Goal: Task Accomplishment & Management: Manage account settings

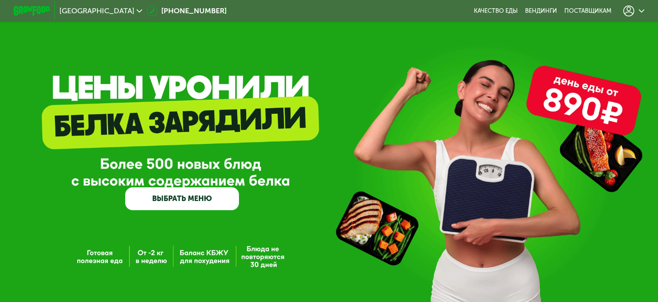
click at [625, 10] on icon at bounding box center [629, 10] width 11 height 11
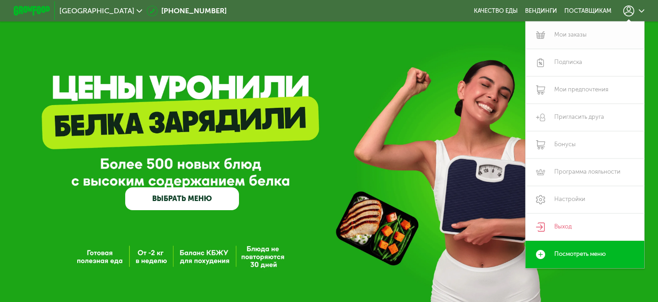
click at [577, 34] on link "Мои заказы" at bounding box center [585, 34] width 119 height 27
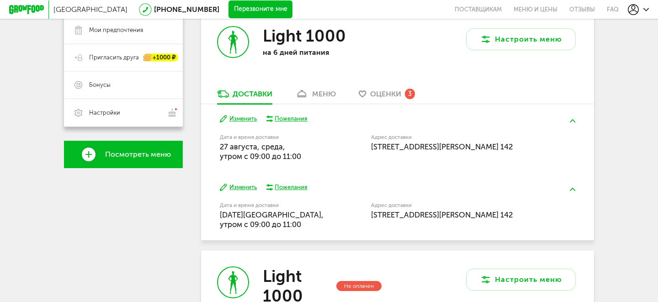
scroll to position [193, 0]
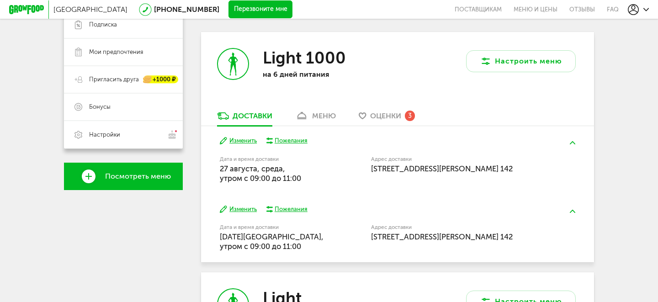
click at [465, 139] on div "Изменить Пожелания" at bounding box center [397, 141] width 355 height 9
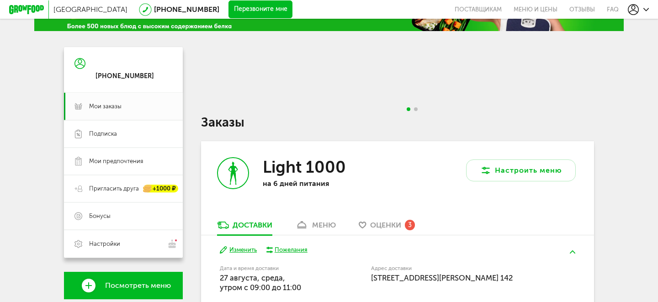
scroll to position [63, 0]
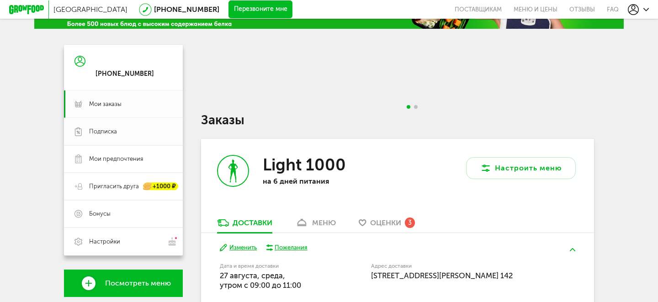
click at [146, 131] on span "Подписка" at bounding box center [130, 132] width 83 height 8
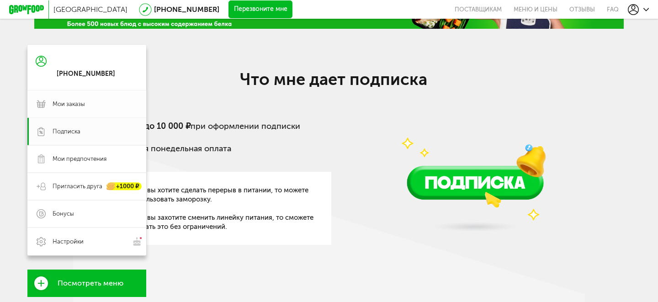
click at [52, 102] on link "Мои заказы" at bounding box center [86, 104] width 119 height 27
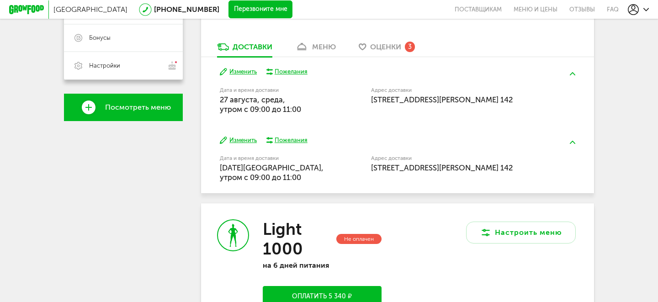
scroll to position [251, 0]
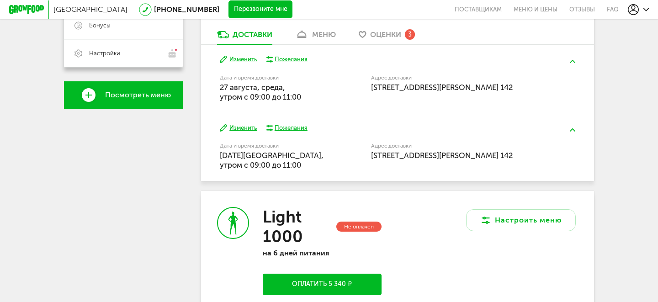
click at [568, 58] on button at bounding box center [573, 61] width 24 height 21
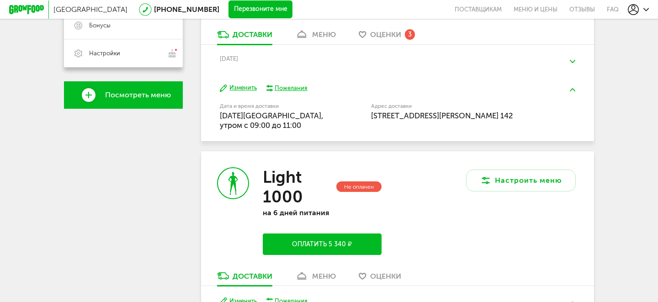
click at [572, 84] on button at bounding box center [573, 89] width 24 height 21
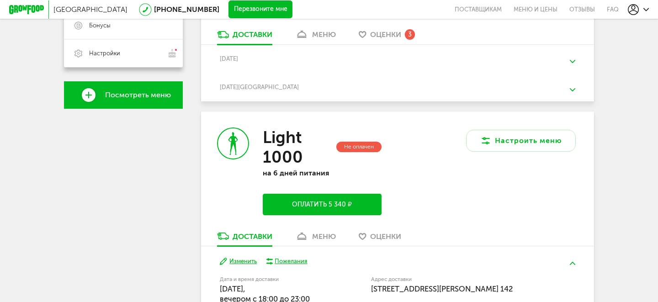
click at [571, 84] on button at bounding box center [573, 89] width 24 height 21
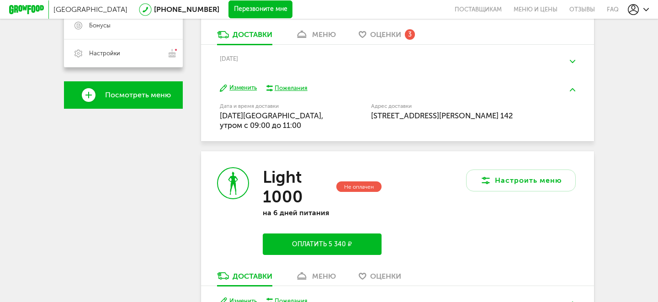
click at [412, 143] on div "Light 1000 на 6 дней питания Настроить меню Доставки меню Оценки 3 [DATE] Дата …" at bounding box center [397, 221] width 393 height 540
click at [413, 117] on span "[STREET_ADDRESS][PERSON_NAME] 142" at bounding box center [442, 115] width 142 height 9
click at [566, 88] on button at bounding box center [573, 89] width 24 height 21
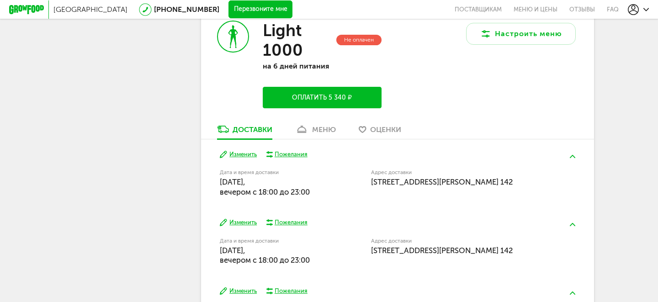
scroll to position [370, 0]
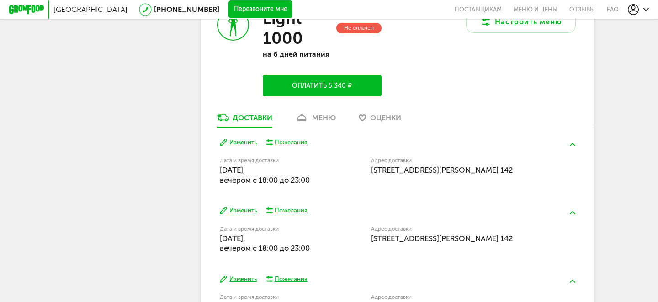
click at [417, 168] on span "[STREET_ADDRESS][PERSON_NAME] 142" at bounding box center [442, 170] width 142 height 9
click at [232, 143] on button "Изменить" at bounding box center [238, 143] width 37 height 9
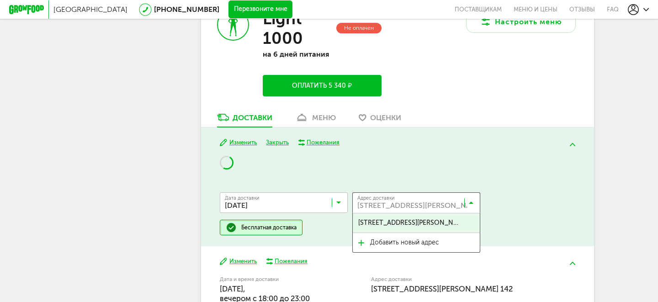
click at [443, 203] on input "Search for option" at bounding box center [419, 205] width 128 height 16
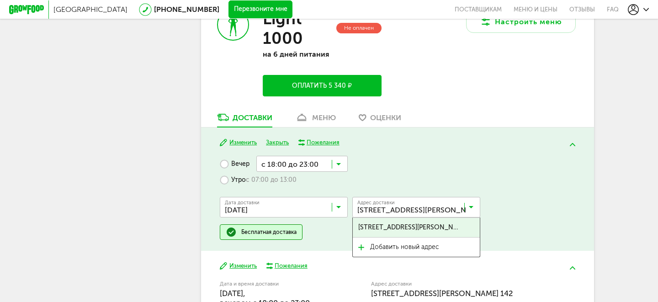
click at [428, 225] on span "[STREET_ADDRESS][PERSON_NAME] 142" at bounding box center [409, 227] width 103 height 19
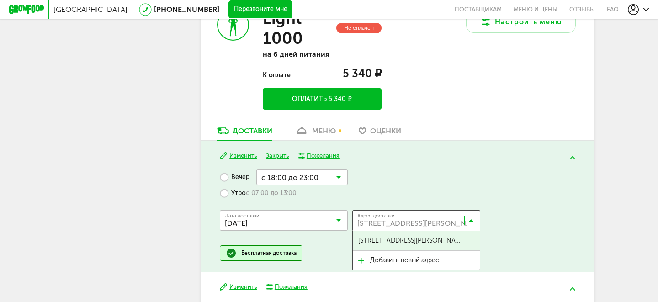
click at [456, 224] on input "Search for option" at bounding box center [419, 223] width 128 height 16
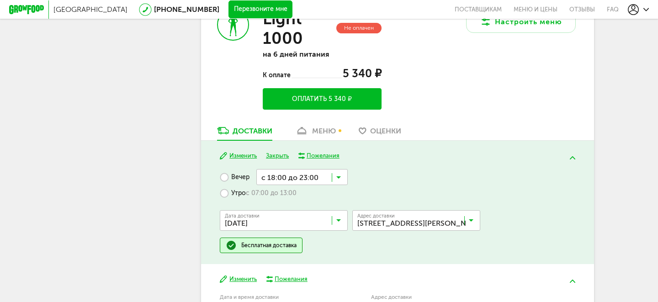
click at [448, 245] on span "[STREET_ADDRESS][PERSON_NAME] 142" at bounding box center [409, 240] width 103 height 19
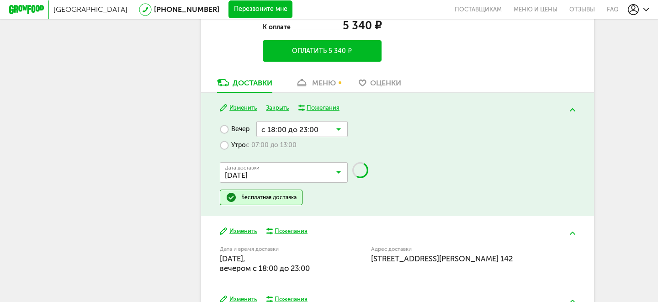
scroll to position [420, 0]
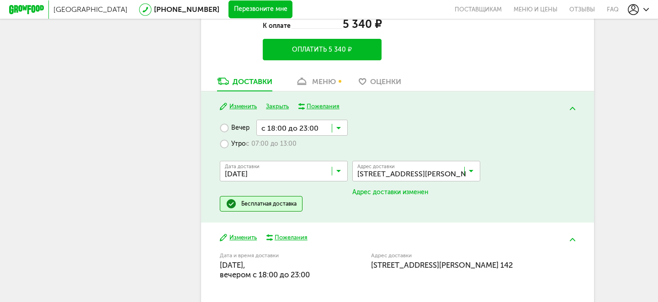
click at [232, 111] on button "Изменить" at bounding box center [238, 106] width 37 height 9
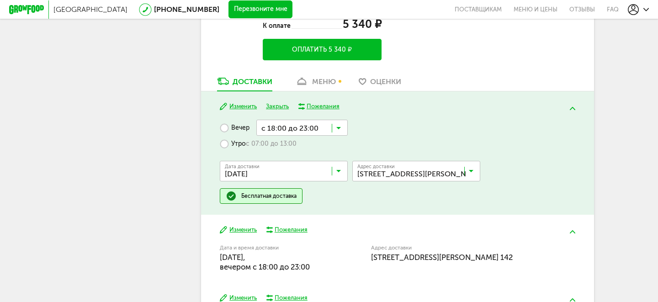
click at [403, 171] on input "Search for option" at bounding box center [419, 174] width 128 height 16
click at [395, 213] on span "Добавить новый адрес" at bounding box center [404, 211] width 69 height 19
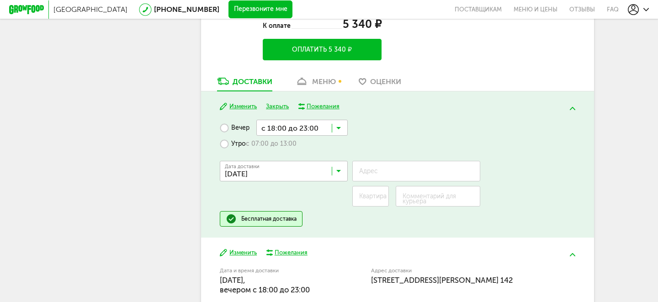
click at [376, 174] on label "Адрес" at bounding box center [368, 171] width 19 height 5
click at [376, 175] on input "Адрес" at bounding box center [417, 171] width 128 height 21
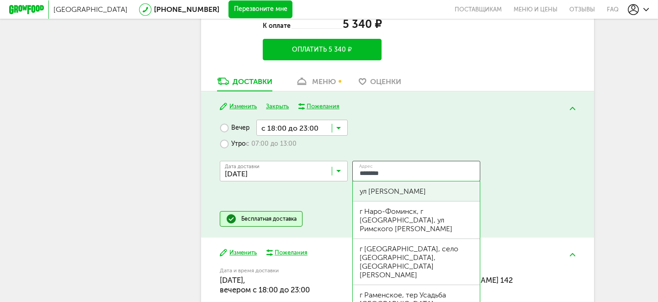
click at [455, 188] on div "ул [PERSON_NAME]" at bounding box center [416, 192] width 127 height 20
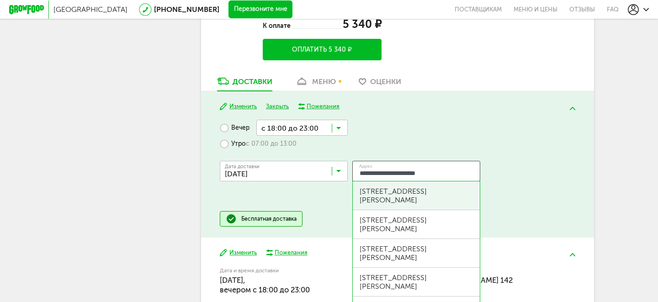
click at [470, 193] on div "[STREET_ADDRESS][PERSON_NAME]" at bounding box center [416, 195] width 113 height 17
type input "**********"
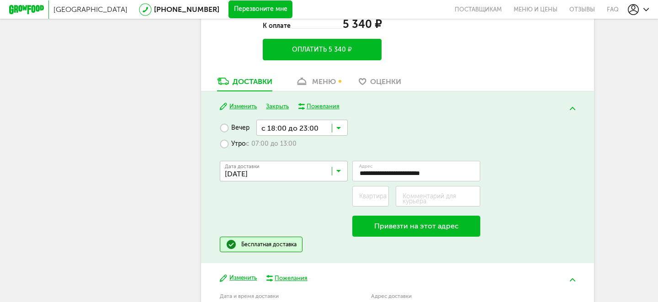
click at [373, 195] on label "Квартира" at bounding box center [372, 196] width 27 height 5
click at [373, 195] on input "Квартира" at bounding box center [371, 196] width 37 height 21
click at [368, 198] on input "Квартира" at bounding box center [371, 196] width 37 height 21
type input "***"
click at [461, 192] on div "Комментарий для курьера" at bounding box center [438, 196] width 85 height 21
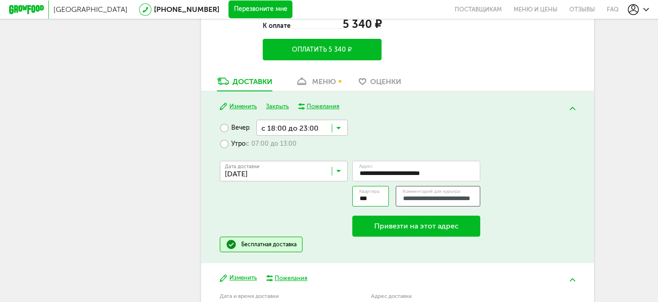
scroll to position [0, 24]
type input "**********"
click at [421, 224] on button "Привезти на этот адрес" at bounding box center [417, 226] width 128 height 21
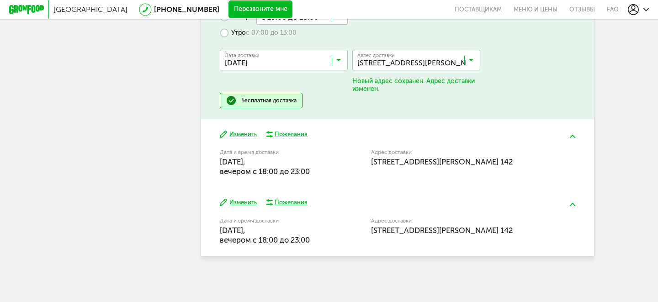
scroll to position [518, 0]
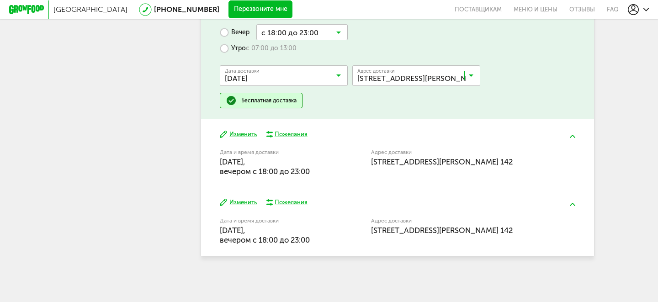
click at [446, 158] on span "[STREET_ADDRESS][PERSON_NAME] 142" at bounding box center [442, 161] width 142 height 9
click at [250, 138] on button "Изменить" at bounding box center [238, 134] width 37 height 9
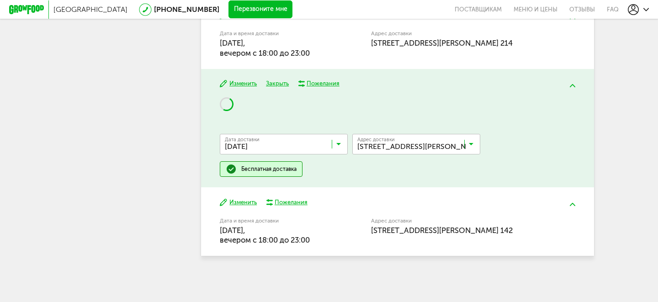
scroll to position [513, 0]
click at [416, 138] on span "[STREET_ADDRESS][PERSON_NAME] 142" at bounding box center [411, 144] width 113 height 18
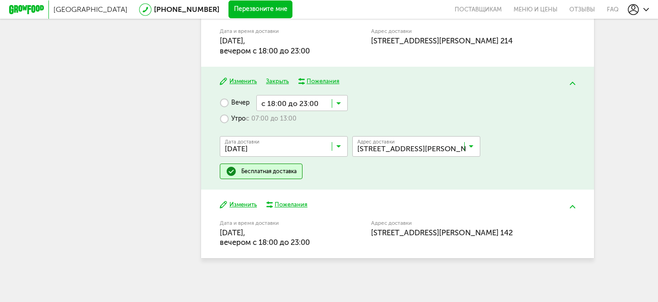
scroll to position [518, 0]
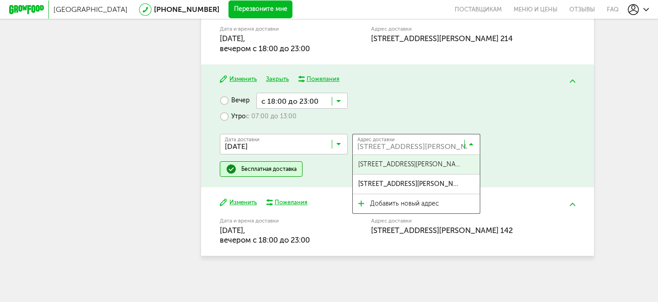
click at [463, 145] on input "Search for option" at bounding box center [419, 147] width 128 height 16
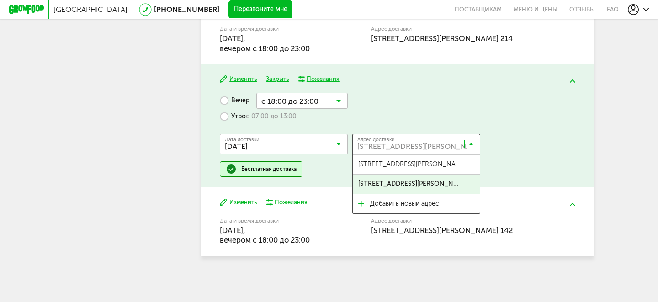
click at [436, 186] on span "[STREET_ADDRESS][PERSON_NAME] 142" at bounding box center [409, 184] width 103 height 19
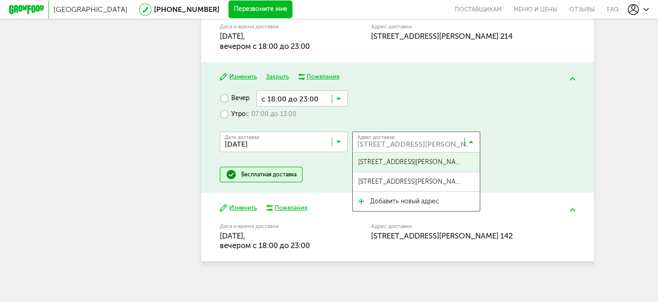
click at [475, 142] on input "Search for option" at bounding box center [419, 144] width 128 height 16
click at [448, 167] on span "[STREET_ADDRESS][PERSON_NAME] 214" at bounding box center [409, 162] width 103 height 19
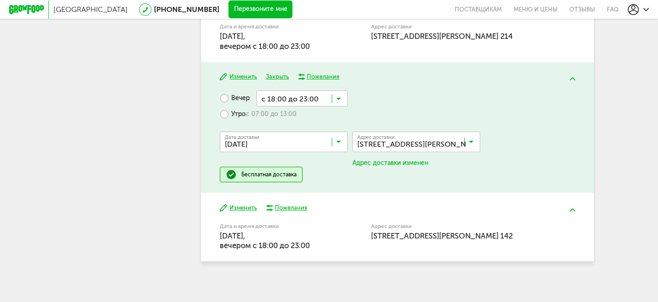
click at [435, 143] on input "Search for option" at bounding box center [419, 144] width 128 height 16
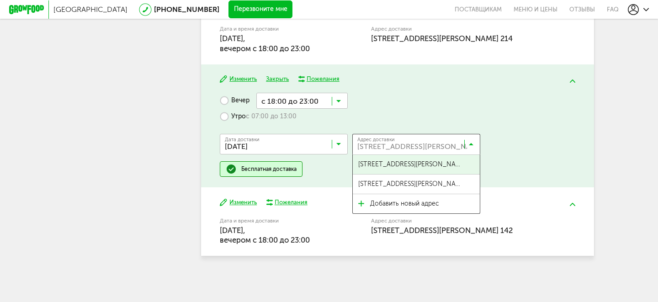
click at [539, 203] on div "Изменить Пожелания" at bounding box center [397, 202] width 355 height 9
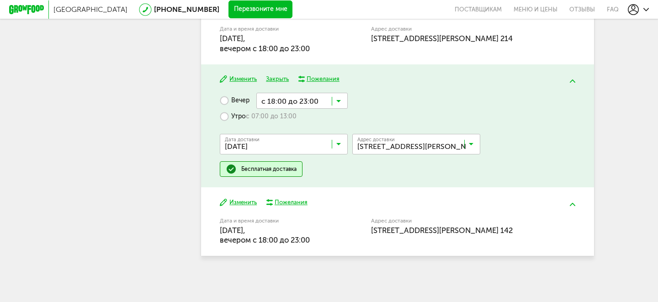
click at [566, 75] on button at bounding box center [573, 80] width 24 height 21
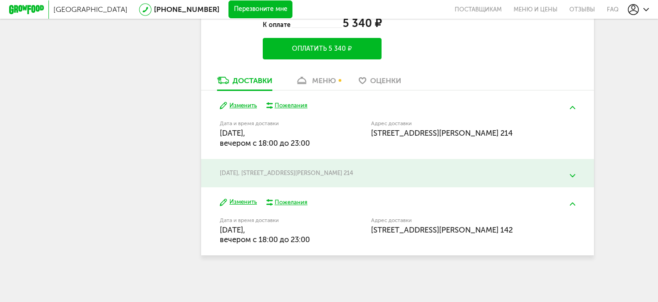
click at [249, 203] on button "Изменить" at bounding box center [238, 202] width 37 height 9
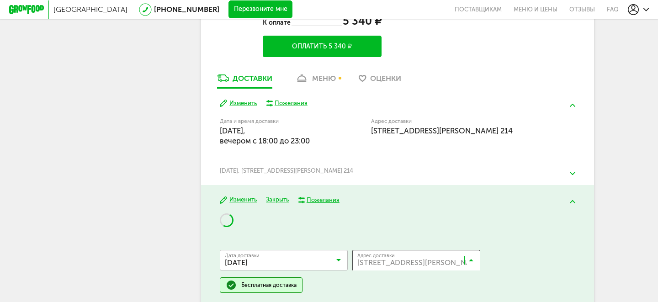
click at [472, 262] on icon at bounding box center [471, 262] width 5 height 9
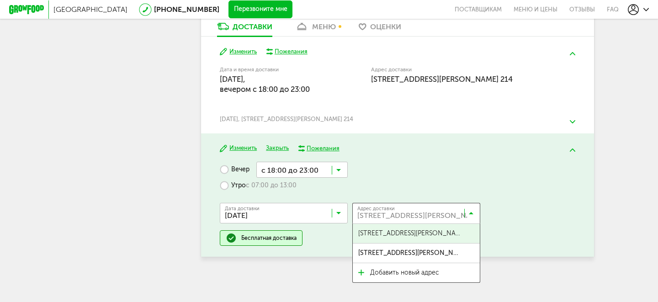
scroll to position [475, 0]
click at [443, 236] on span "[STREET_ADDRESS][PERSON_NAME] 214" at bounding box center [409, 233] width 103 height 19
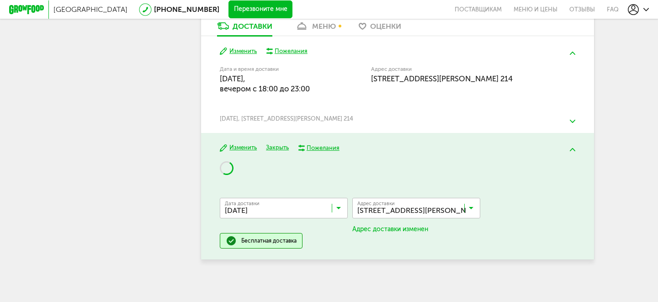
click at [592, 124] on div "[DATE] , [STREET_ADDRESS][PERSON_NAME] 214 Дата и время доставки [DATE], вечеро…" at bounding box center [397, 119] width 393 height 28
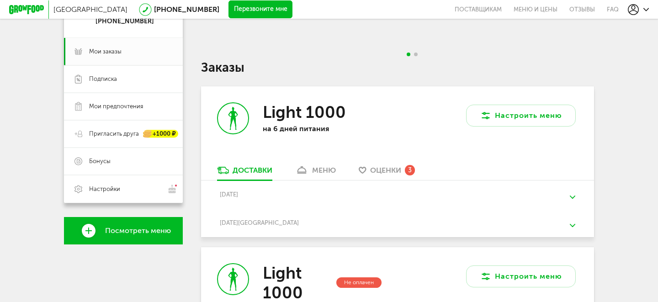
click at [320, 173] on div "меню" at bounding box center [324, 170] width 24 height 9
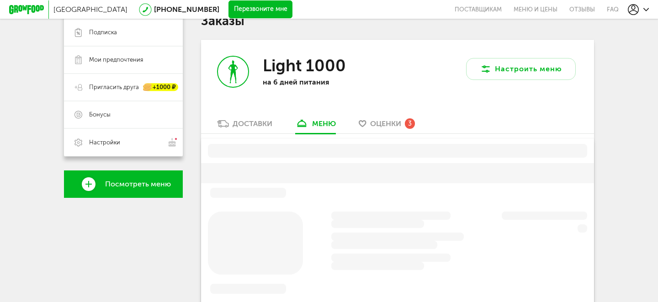
scroll to position [179, 0]
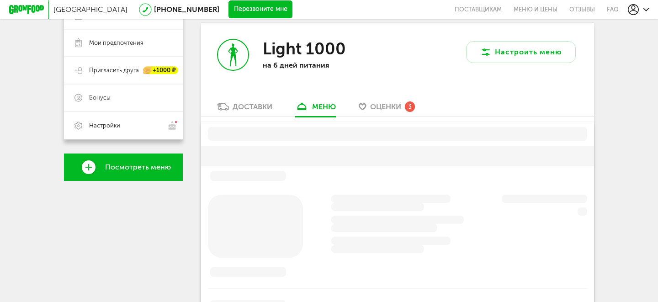
click at [381, 115] on link "Оценки 3" at bounding box center [386, 109] width 65 height 15
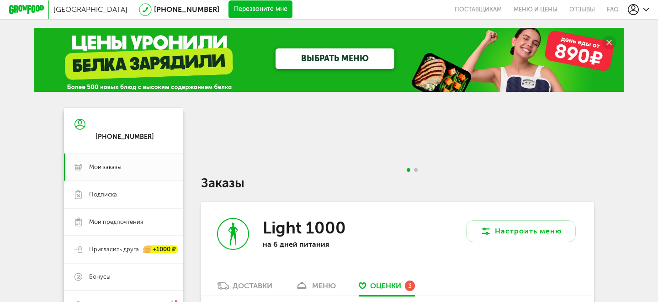
click at [636, 10] on icon at bounding box center [633, 9] width 11 height 11
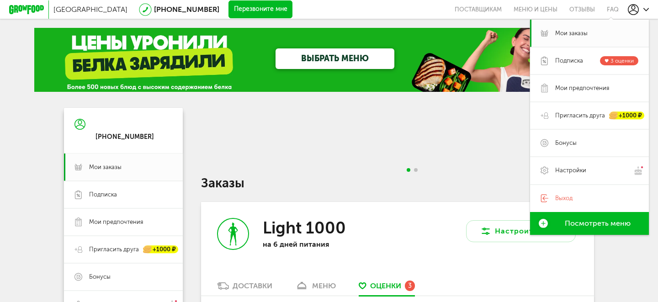
click at [481, 159] on div at bounding box center [397, 142] width 393 height 69
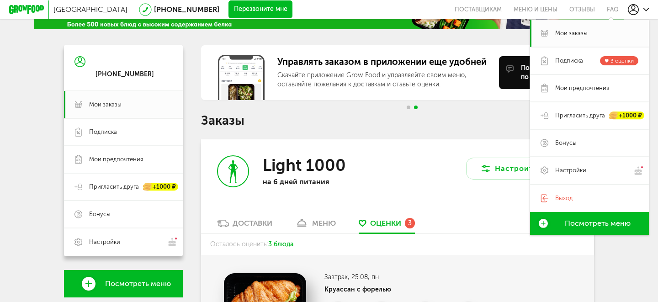
scroll to position [90, 0]
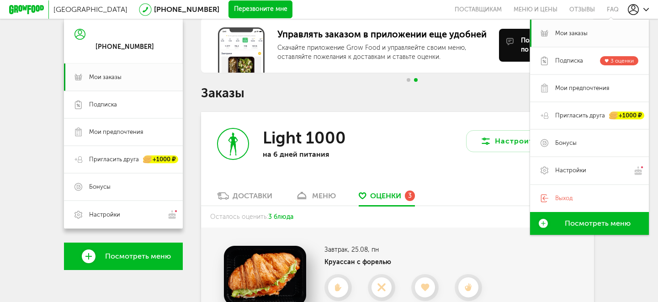
click at [233, 196] on div "Доставки" at bounding box center [253, 196] width 40 height 9
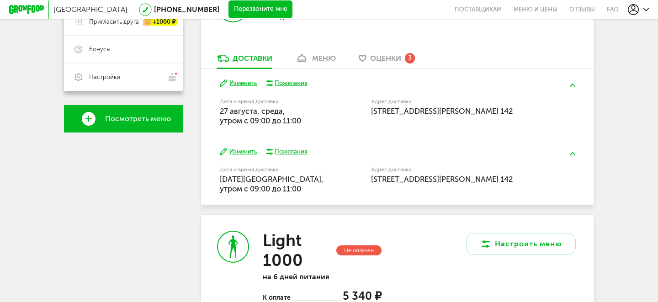
scroll to position [206, 0]
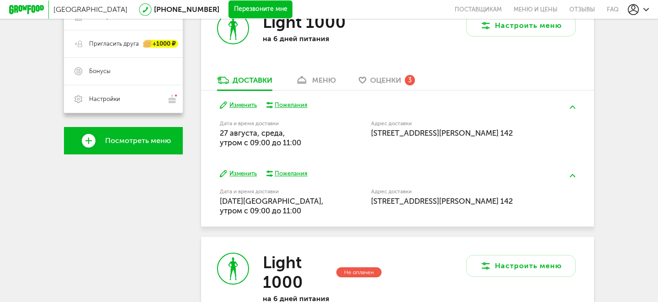
click at [412, 138] on span "[STREET_ADDRESS][PERSON_NAME] 142" at bounding box center [442, 132] width 142 height 9
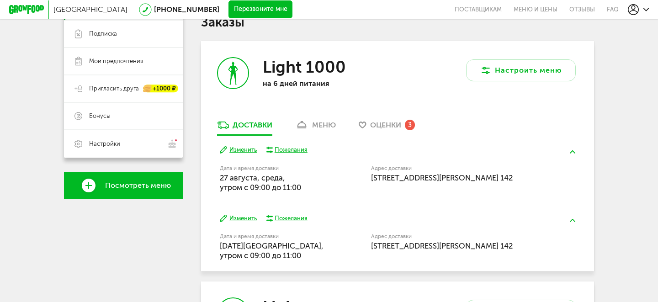
scroll to position [159, 0]
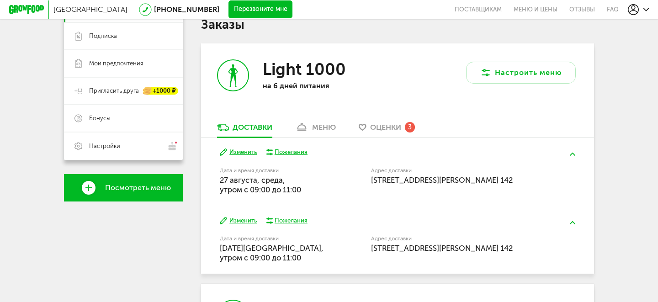
click at [578, 160] on button at bounding box center [573, 154] width 24 height 21
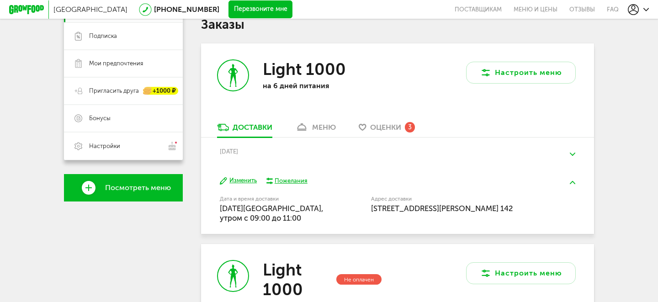
click at [577, 158] on button at bounding box center [573, 154] width 24 height 21
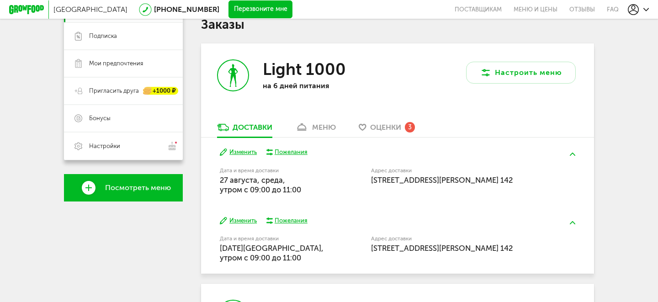
click at [576, 154] on button at bounding box center [573, 154] width 24 height 21
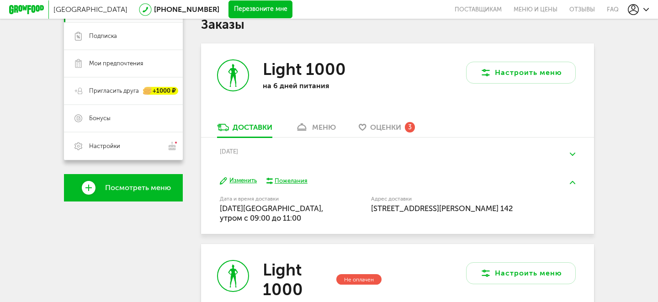
click at [576, 154] on button at bounding box center [573, 154] width 24 height 21
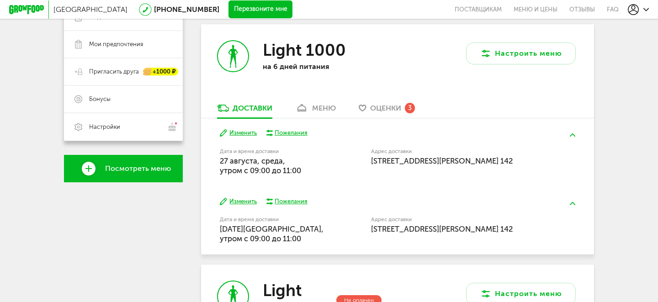
scroll to position [179, 0]
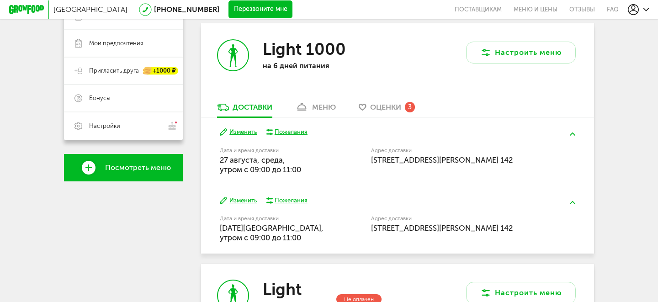
click at [411, 153] on label "Адрес доставки" at bounding box center [456, 150] width 171 height 5
click at [242, 129] on button "Изменить" at bounding box center [238, 132] width 37 height 9
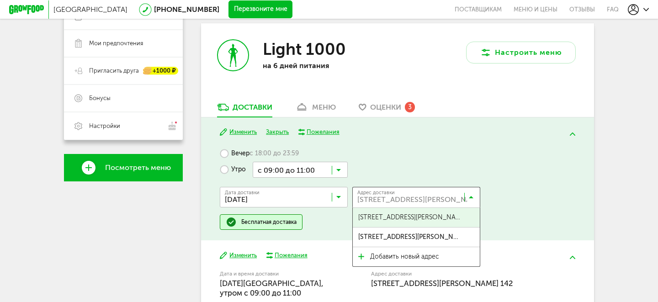
click at [449, 196] on input "Search for option" at bounding box center [419, 200] width 128 height 16
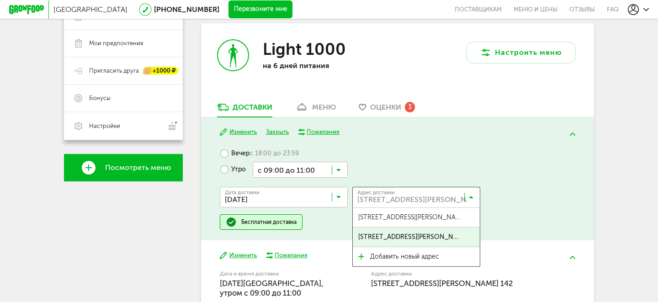
click at [433, 244] on span "[STREET_ADDRESS][PERSON_NAME] 142" at bounding box center [409, 237] width 103 height 19
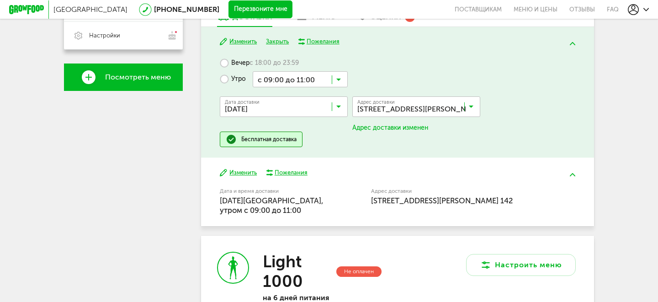
scroll to position [284, 0]
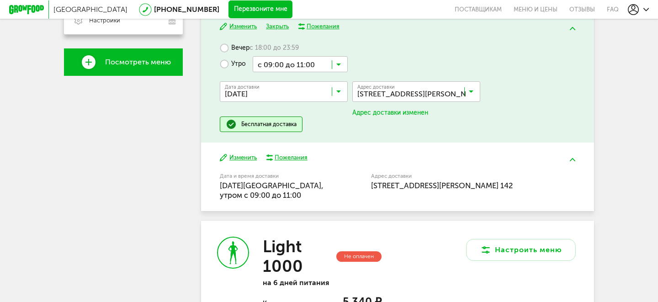
click at [483, 174] on label "Адрес доставки" at bounding box center [456, 176] width 171 height 5
click at [589, 156] on div "Изменить Пожелания Дата и время доставки [DATE][GEOGRAPHIC_DATA], утром c 09:00…" at bounding box center [397, 177] width 393 height 68
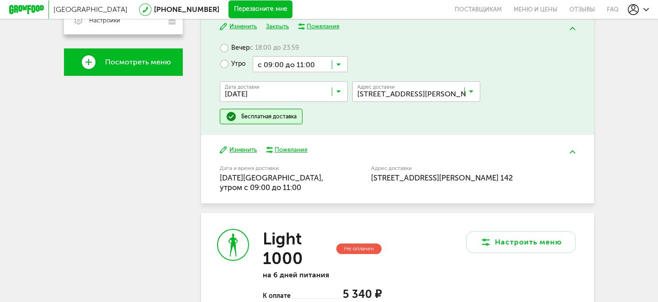
click at [576, 156] on button at bounding box center [573, 151] width 24 height 21
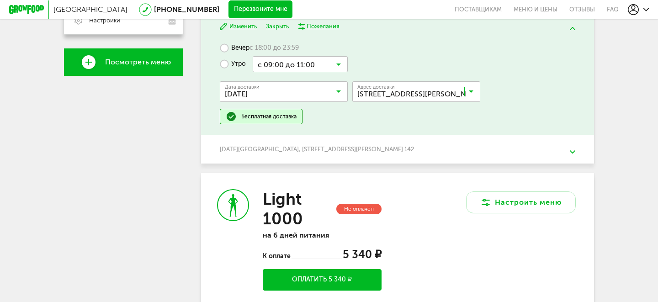
click at [561, 152] on button at bounding box center [573, 151] width 24 height 21
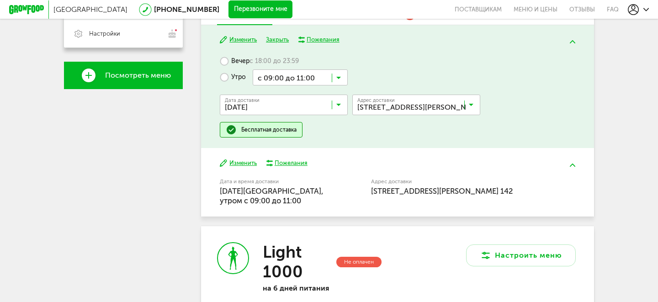
scroll to position [213, 0]
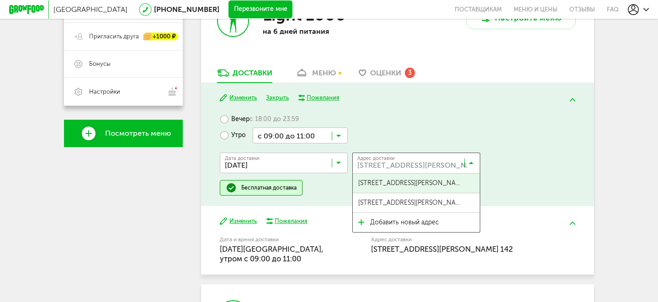
click at [408, 158] on input "Search for option" at bounding box center [419, 165] width 128 height 16
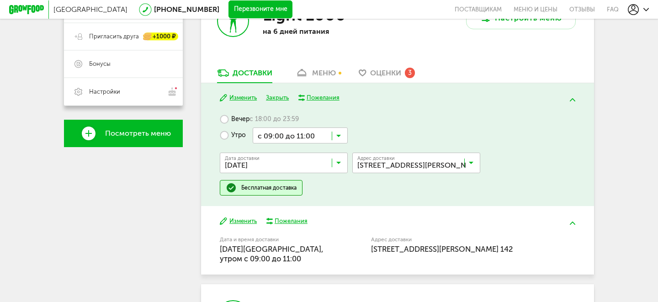
click at [422, 177] on span "[STREET_ADDRESS][PERSON_NAME] 214" at bounding box center [409, 183] width 103 height 19
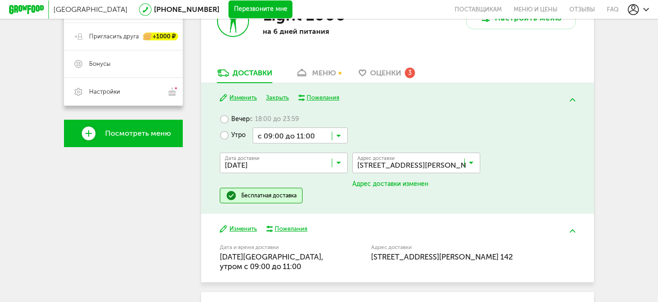
click at [510, 243] on div "Адрес доставки [STREET_ADDRESS][PERSON_NAME] 142" at bounding box center [456, 257] width 171 height 29
click at [580, 232] on button at bounding box center [573, 230] width 24 height 21
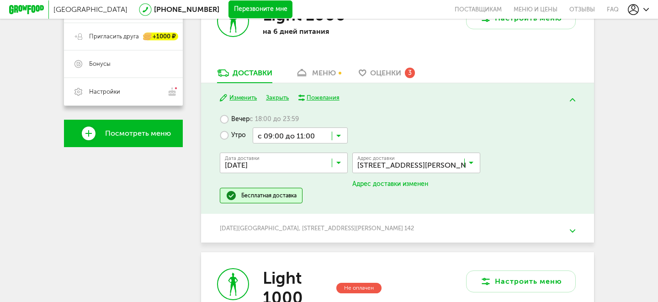
click at [499, 224] on div "[DATE][GEOGRAPHIC_DATA] , [STREET_ADDRESS][PERSON_NAME], подъезд 4, этаж 5, кв.…" at bounding box center [397, 228] width 393 height 28
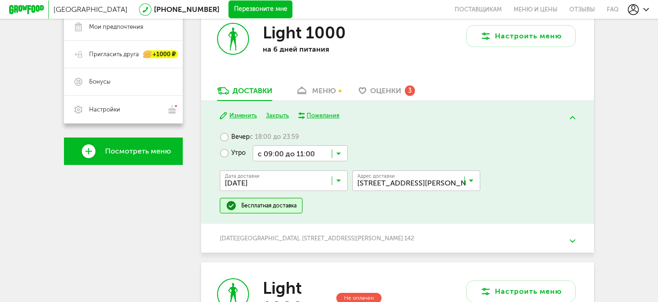
scroll to position [173, 0]
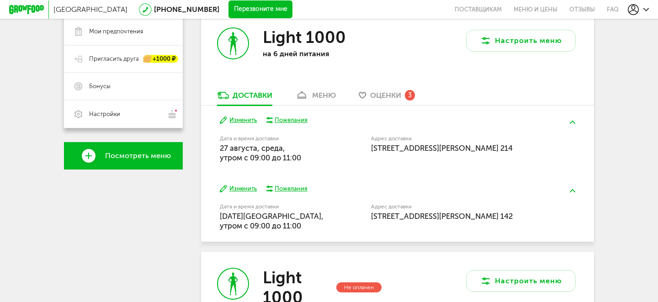
scroll to position [193, 0]
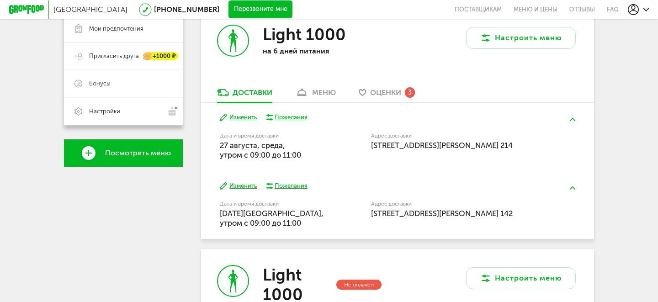
click at [504, 219] on div "Адрес доставки [STREET_ADDRESS][PERSON_NAME] 142" at bounding box center [456, 210] width 171 height 17
click at [475, 217] on span "[STREET_ADDRESS][PERSON_NAME] 142" at bounding box center [442, 213] width 142 height 9
click at [493, 216] on span "[STREET_ADDRESS][PERSON_NAME] 142" at bounding box center [442, 213] width 142 height 9
click at [230, 186] on button "Изменить" at bounding box center [238, 186] width 37 height 9
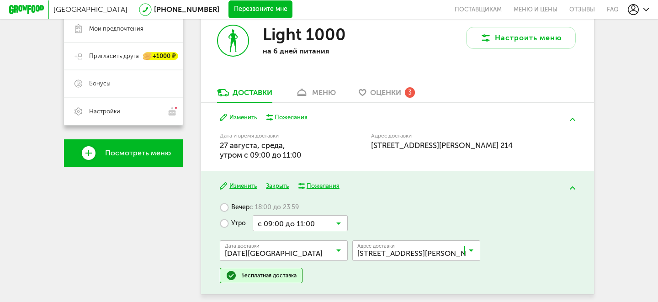
click at [442, 251] on input "Search for option" at bounding box center [419, 253] width 128 height 16
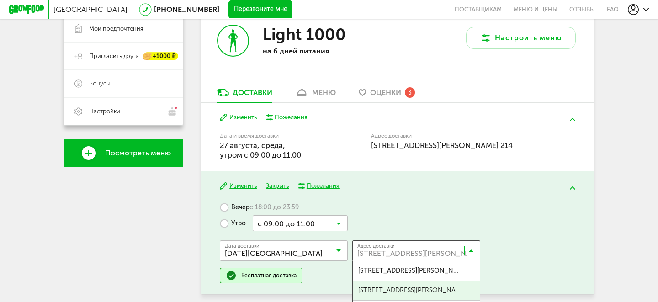
click at [443, 288] on span "ул Римского-Корсакова, 8" at bounding box center [416, 290] width 127 height 19
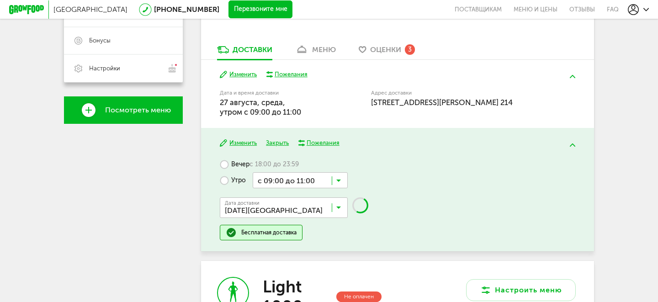
scroll to position [238, 0]
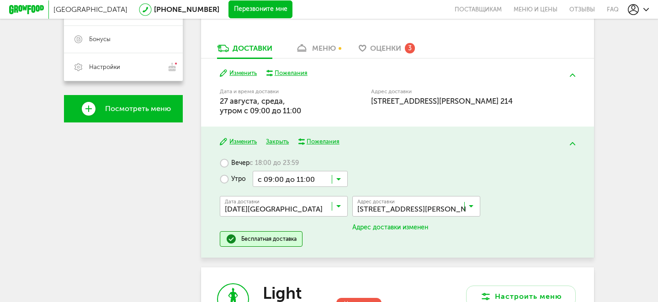
click at [442, 204] on input "Search for option" at bounding box center [419, 209] width 128 height 16
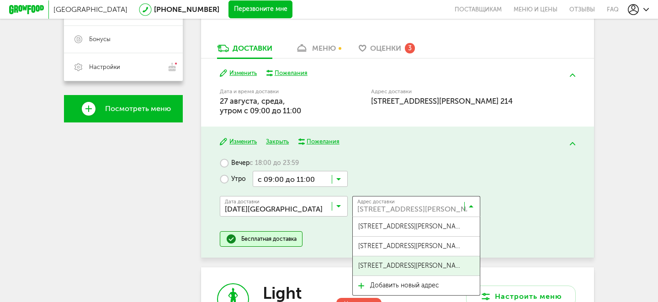
click at [446, 267] on span "ул Римского-Корсакова, 8, кв. 214" at bounding box center [409, 265] width 103 height 19
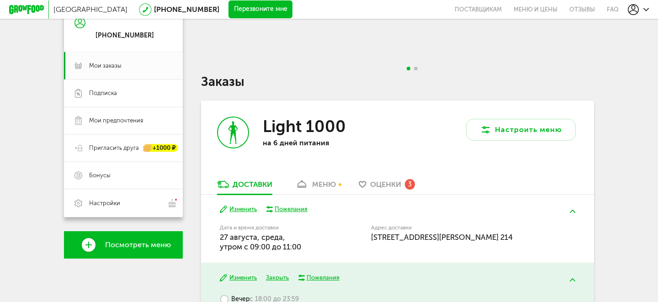
scroll to position [0, 0]
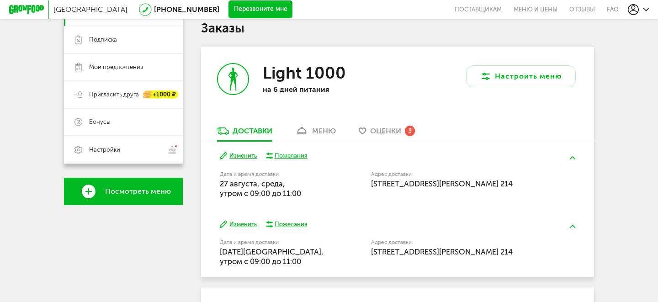
scroll to position [155, 0]
